Goal: Task Accomplishment & Management: Use online tool/utility

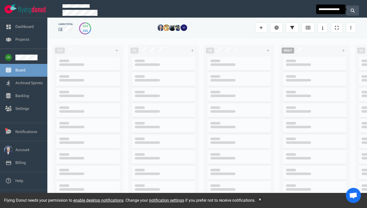
click at [352, 12] on button at bounding box center [352, 11] width 13 height 10
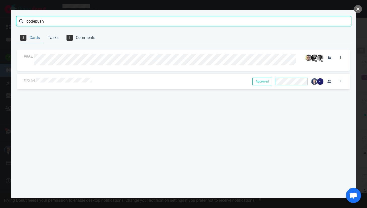
click at [35, 21] on input "codepush" at bounding box center [183, 21] width 335 height 10
type input "7724"
click button "Search" at bounding box center [0, 0] width 0 height 0
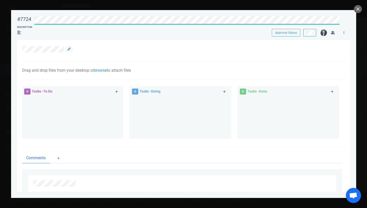
click at [73, 46] on div at bounding box center [180, 49] width 317 height 6
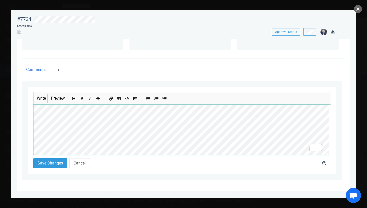
scroll to position [59, 0]
click at [19, 113] on section "Drag and drop files from your desktop or browse to attach files Attach Files Co…" at bounding box center [183, 72] width 333 height 240
click at [128, 97] on icon "Insert code" at bounding box center [127, 99] width 4 height 4
click at [127, 101] on icon "Insert code" at bounding box center [127, 99] width 4 height 4
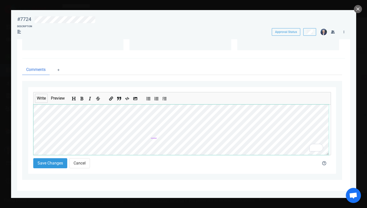
scroll to position [39, 0]
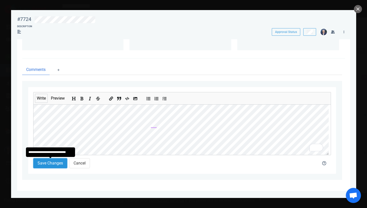
click at [56, 163] on button "Save Changes" at bounding box center [50, 163] width 34 height 10
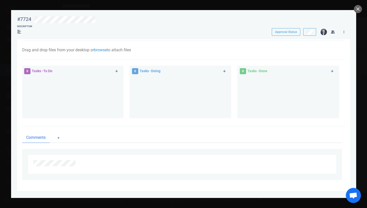
scroll to position [88, 0]
